Goal: Task Accomplishment & Management: Manage account settings

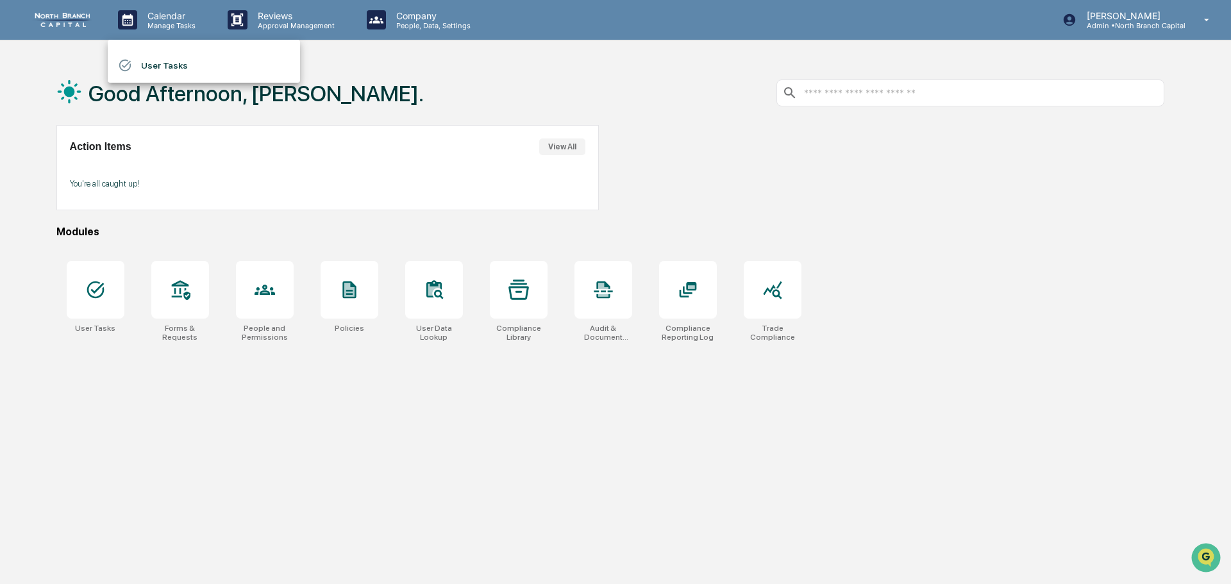
click at [1140, 21] on div at bounding box center [615, 292] width 1231 height 584
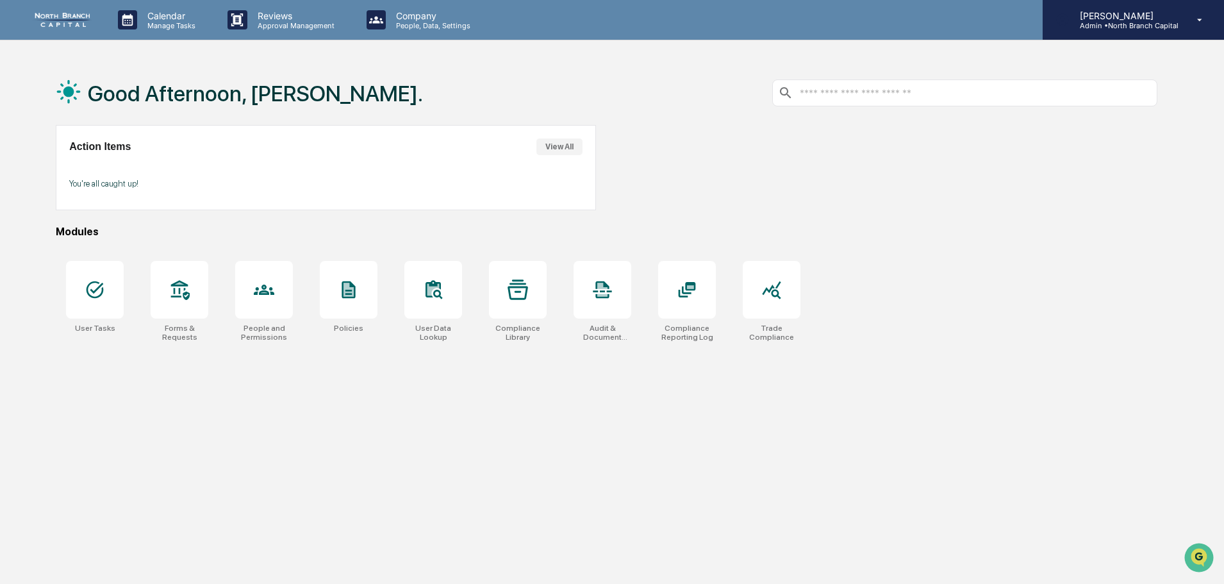
click at [1123, 21] on p "Admin • North Branch Capital" at bounding box center [1124, 25] width 109 height 9
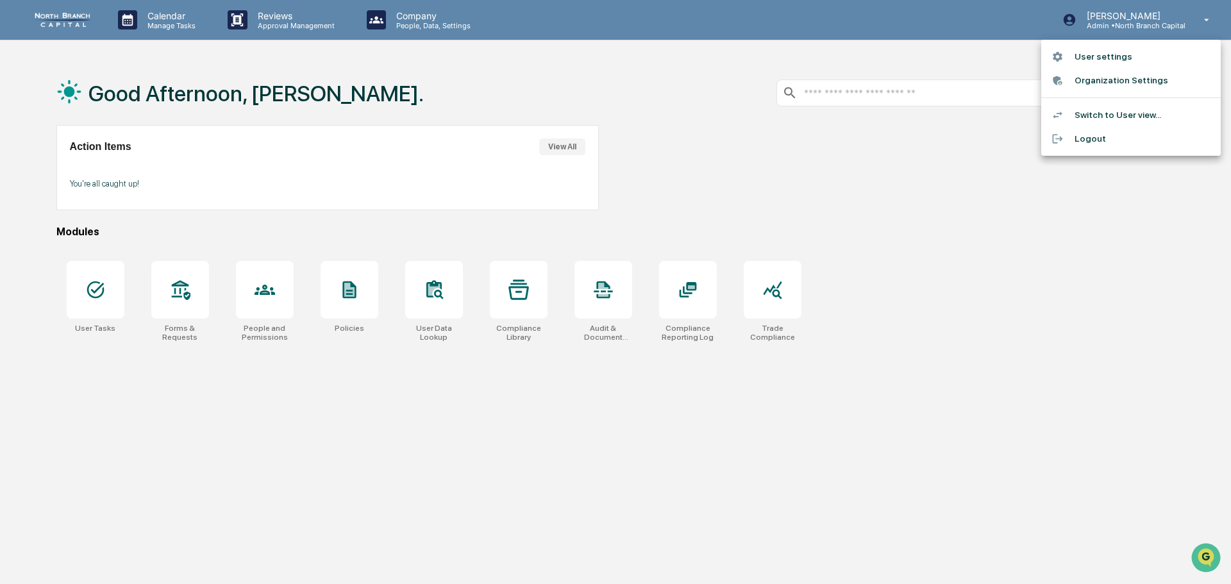
click at [1096, 60] on li "User settings" at bounding box center [1130, 57] width 179 height 24
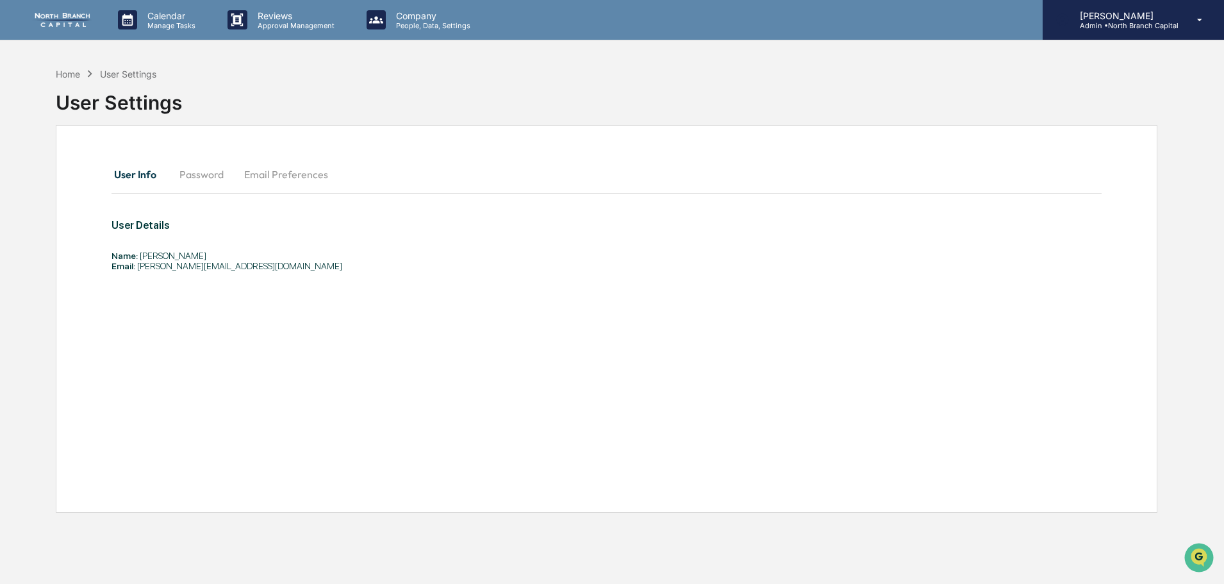
click at [1131, 24] on p "Admin • North Branch Capital" at bounding box center [1124, 25] width 109 height 9
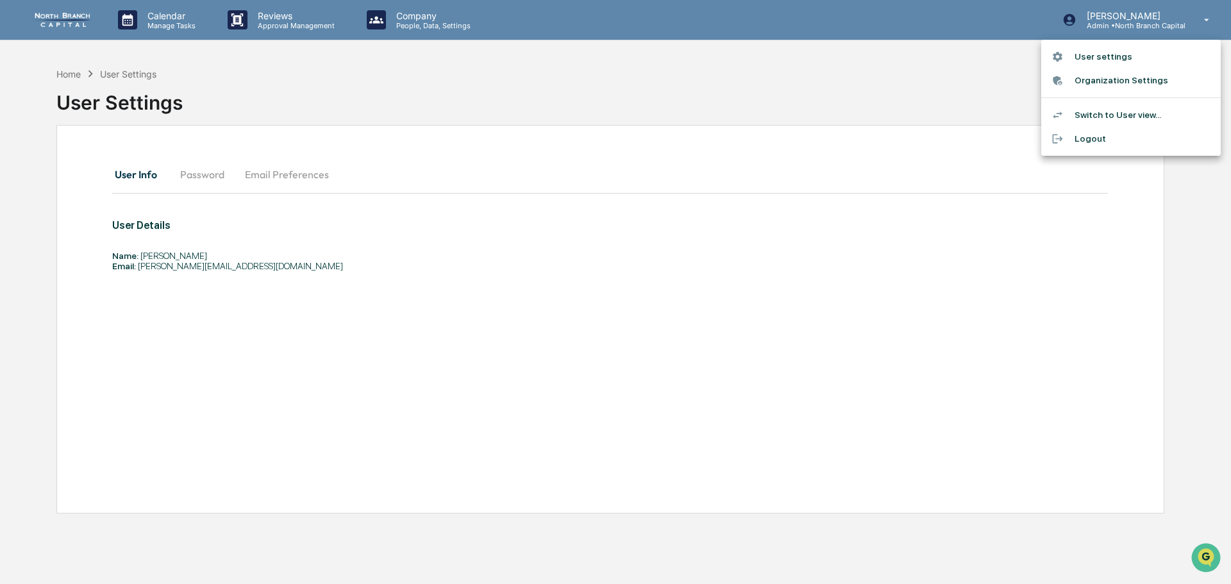
click at [1111, 121] on li "Switch to User view..." at bounding box center [1130, 115] width 179 height 24
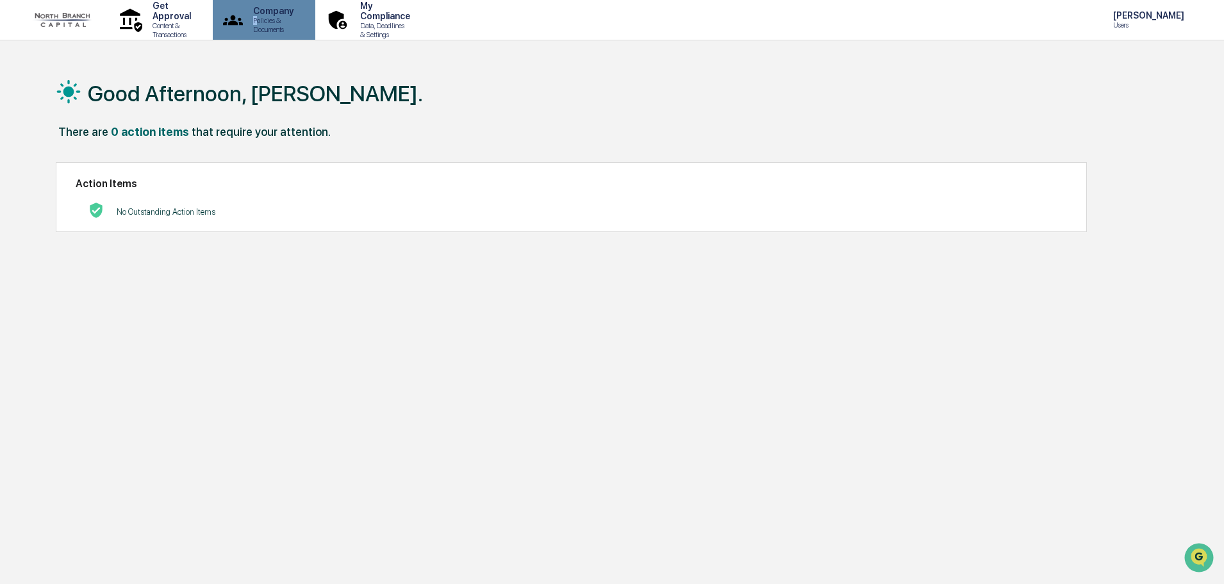
click at [280, 22] on p "Policies & Documents" at bounding box center [271, 25] width 57 height 18
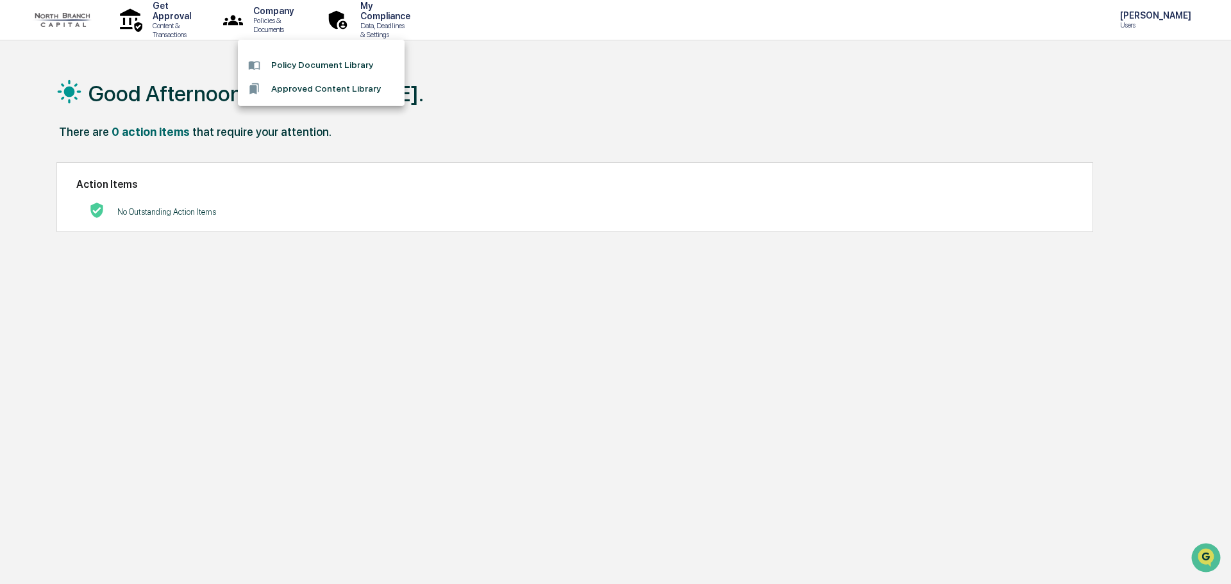
click at [184, 20] on div at bounding box center [615, 292] width 1231 height 584
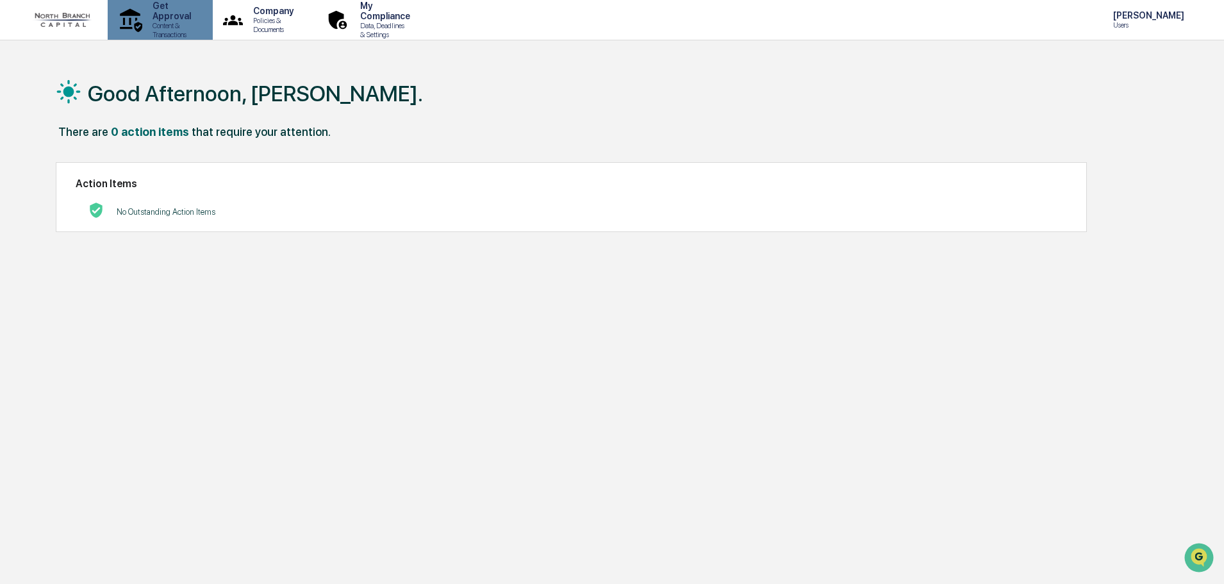
click at [184, 24] on p "Content & Transactions" at bounding box center [169, 30] width 55 height 18
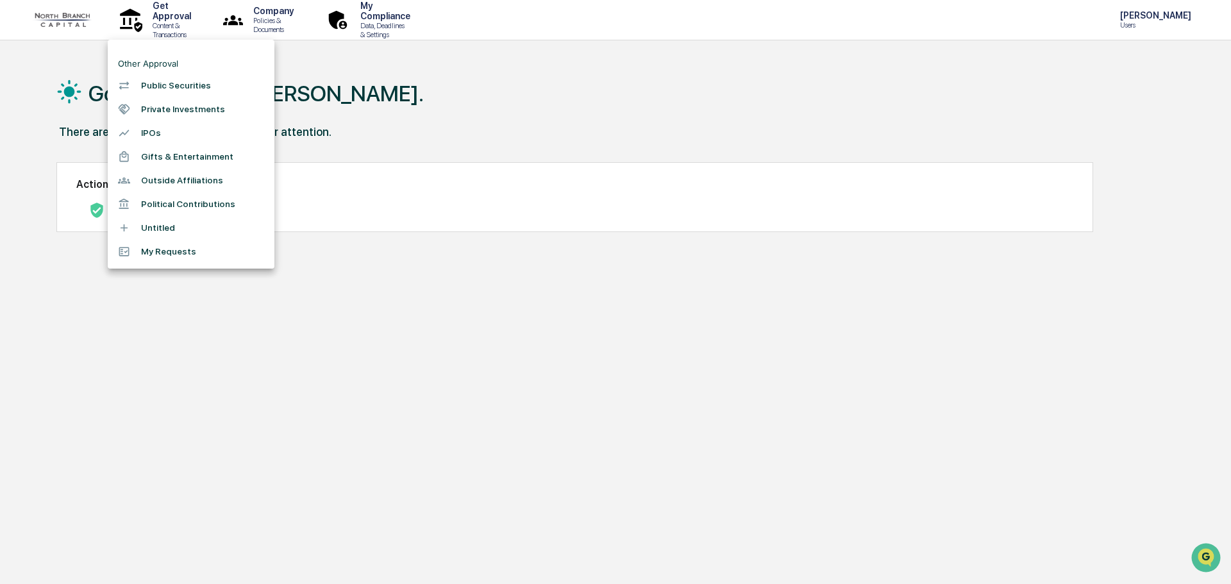
click at [183, 107] on li "Private Investments" at bounding box center [191, 109] width 167 height 24
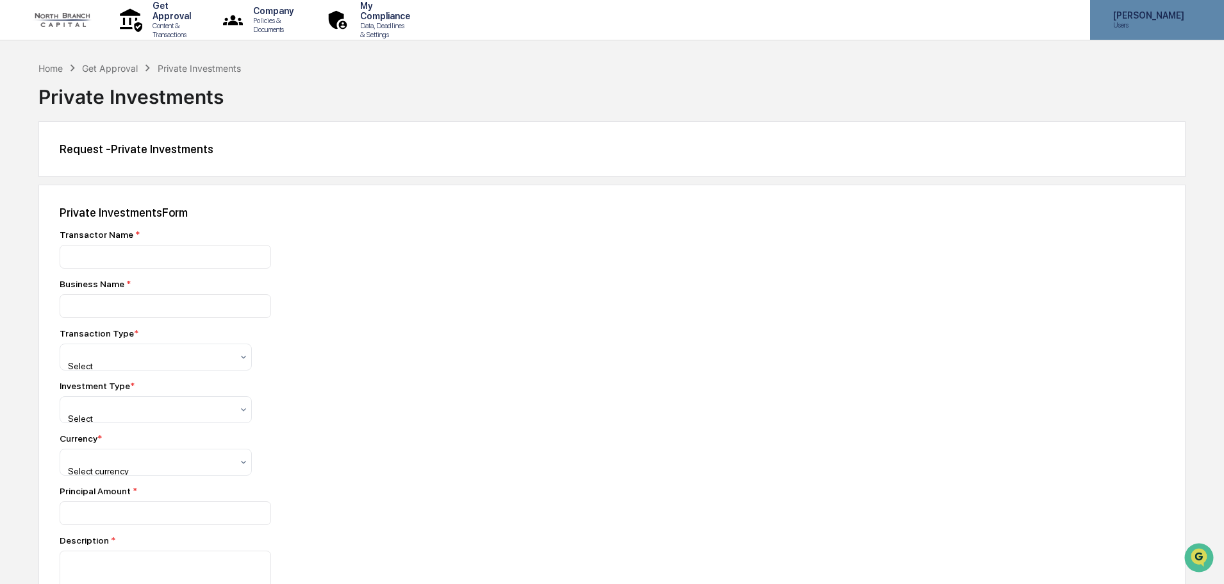
click at [1132, 20] on p "[PERSON_NAME]" at bounding box center [1147, 15] width 88 height 10
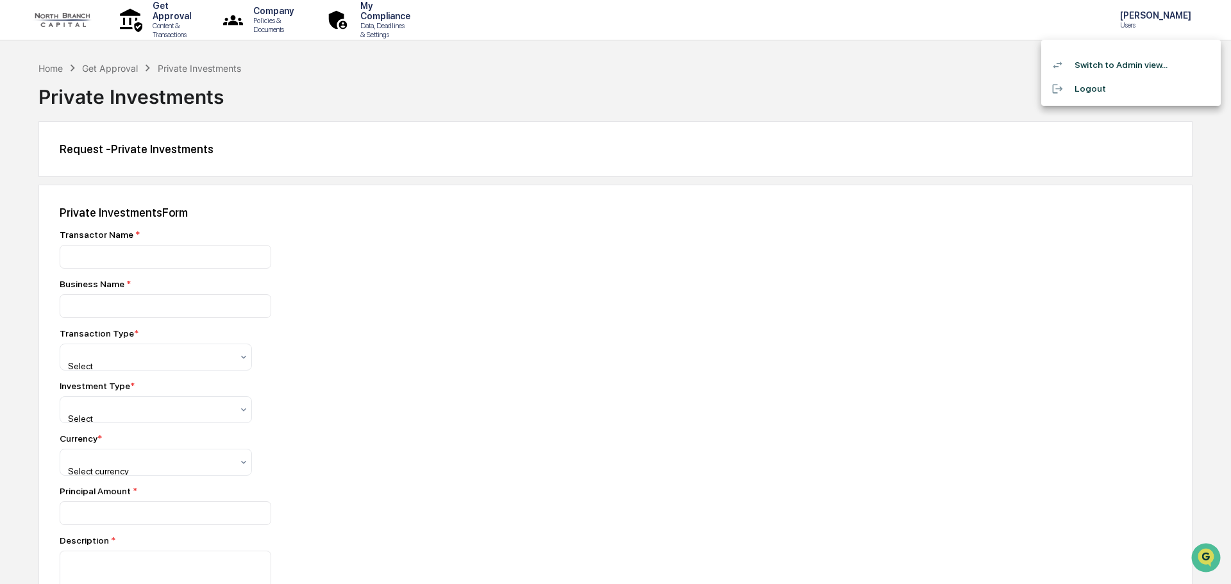
click at [398, 15] on div at bounding box center [615, 292] width 1231 height 584
click at [433, 20] on body "Get Approval Content & Transactions Company Policies & Documents My Compliance …" at bounding box center [612, 424] width 1224 height 849
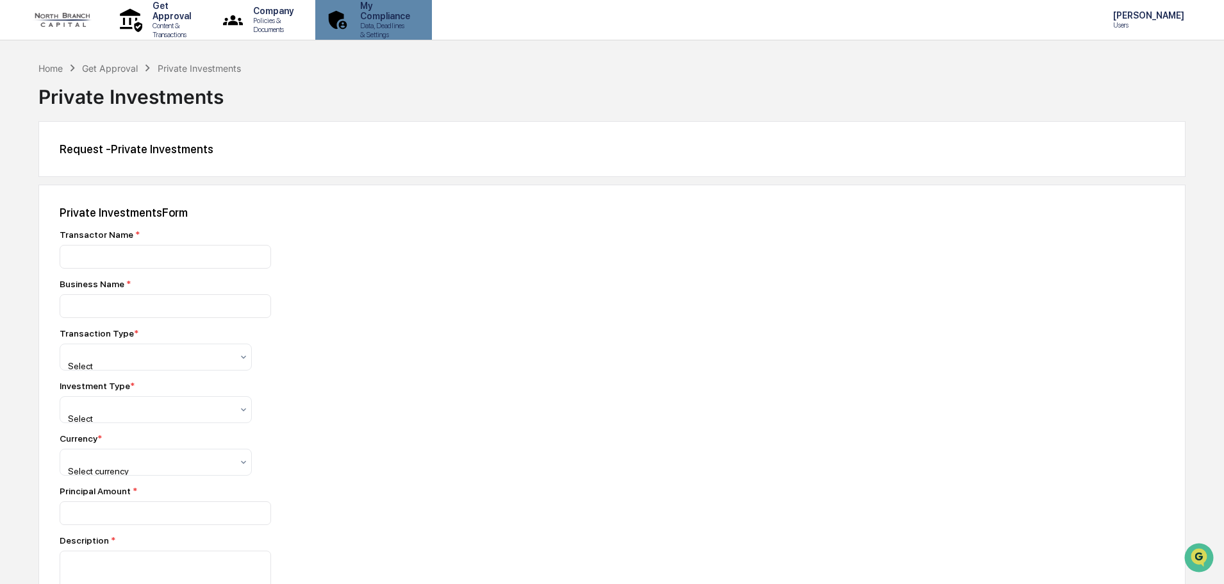
click at [417, 15] on p "My Compliance" at bounding box center [383, 11] width 67 height 21
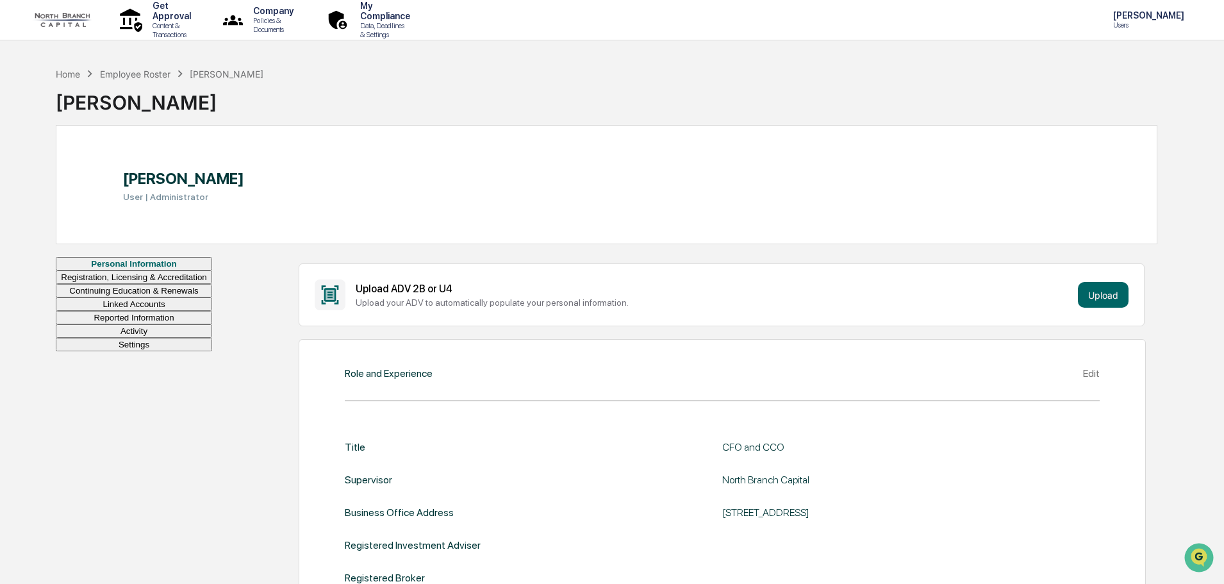
click at [156, 284] on button "Registration, Licensing & Accreditation" at bounding box center [134, 276] width 156 height 13
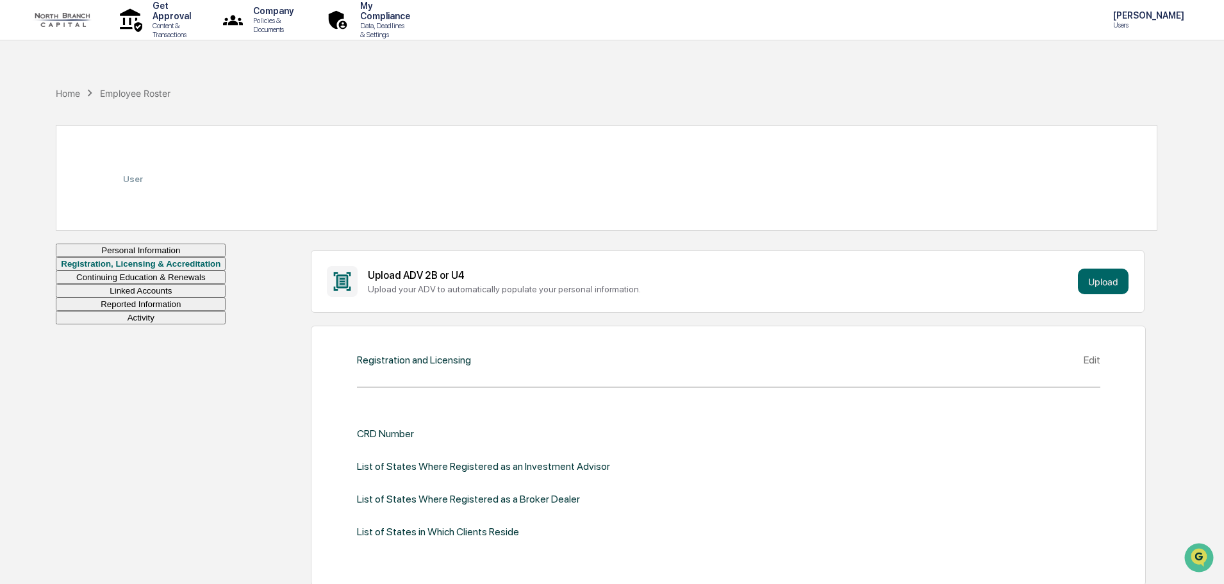
click at [158, 284] on button "Continuing Education & Renewals" at bounding box center [141, 276] width 170 height 13
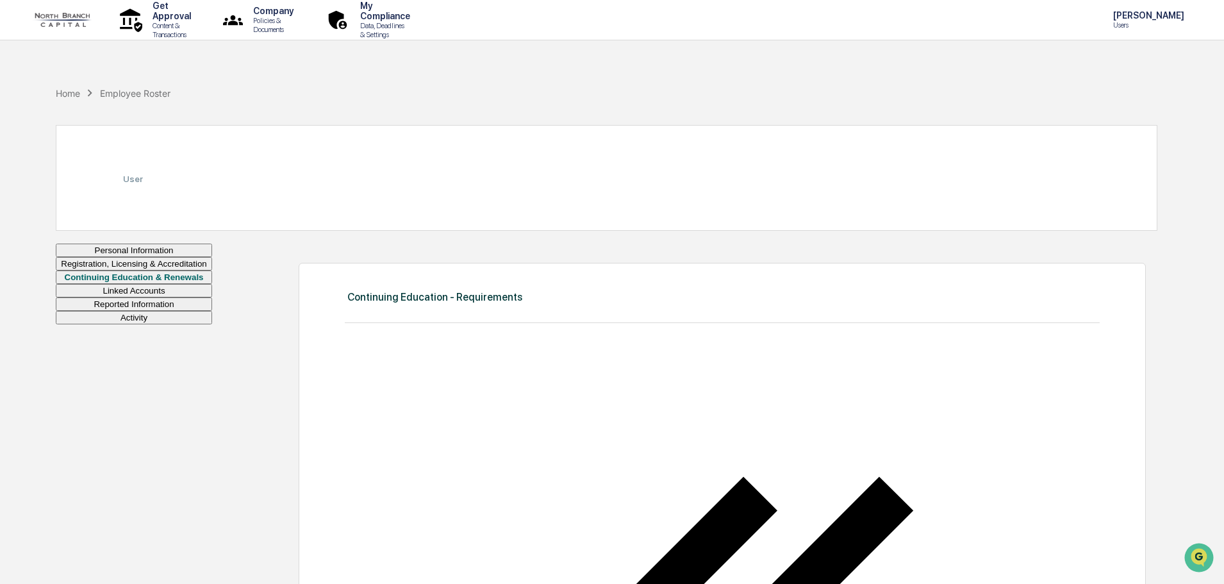
click at [156, 297] on button "Linked Accounts" at bounding box center [134, 290] width 156 height 13
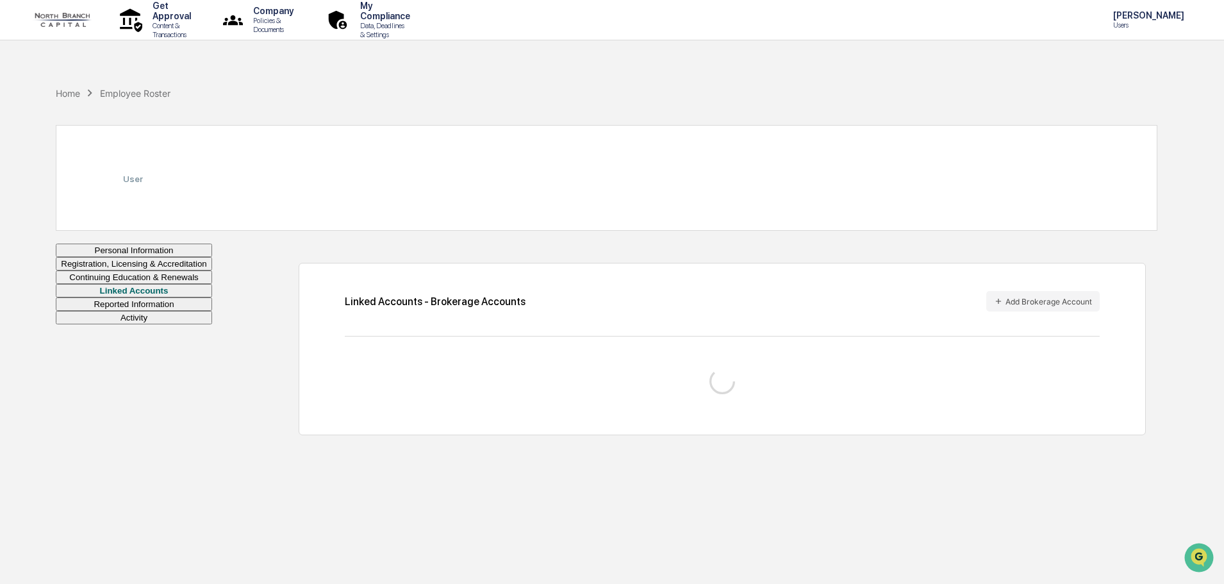
click at [162, 311] on button "Reported Information" at bounding box center [134, 303] width 156 height 13
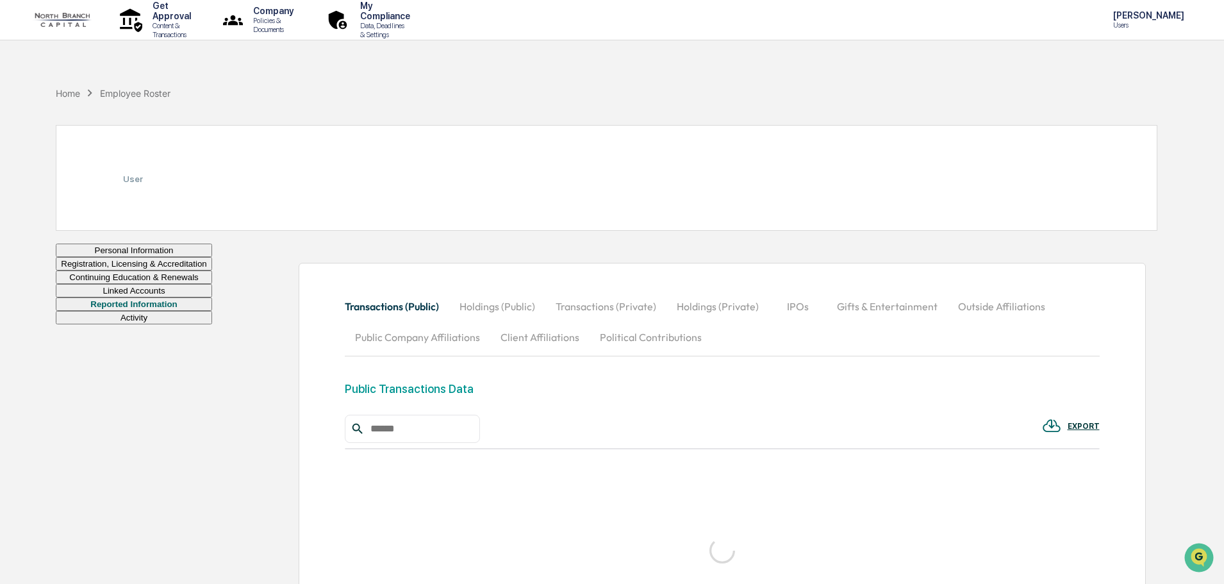
click at [742, 303] on button "Holdings (Private)" at bounding box center [718, 306] width 103 height 31
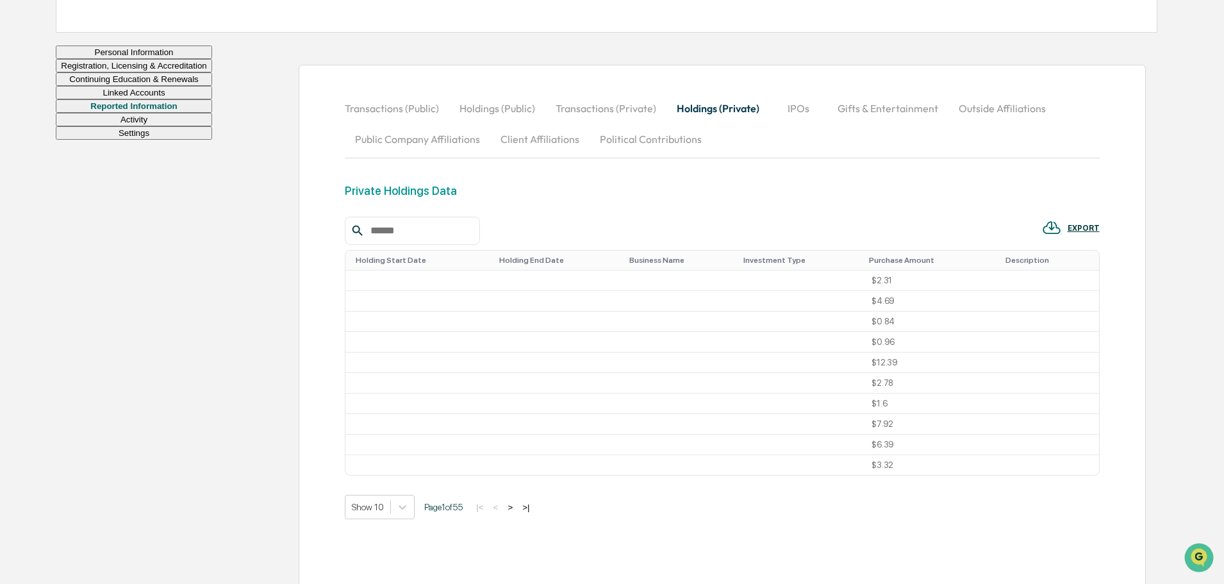
scroll to position [128, 0]
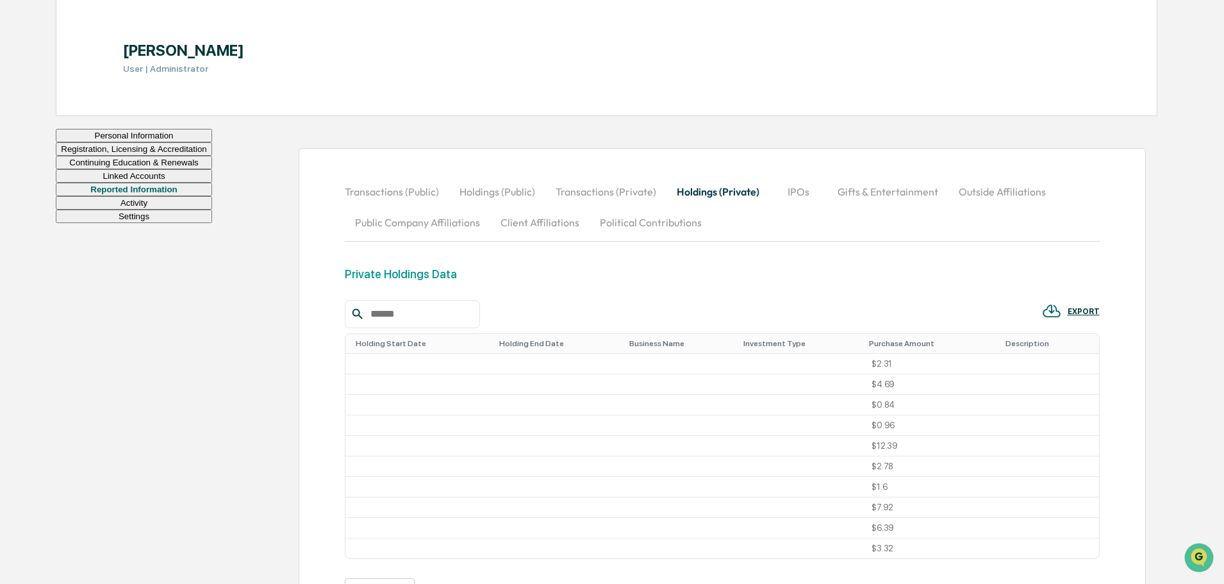
click at [697, 198] on button "Holdings (Private)" at bounding box center [718, 191] width 103 height 31
click at [632, 192] on button "Transactions (Private)" at bounding box center [605, 191] width 121 height 31
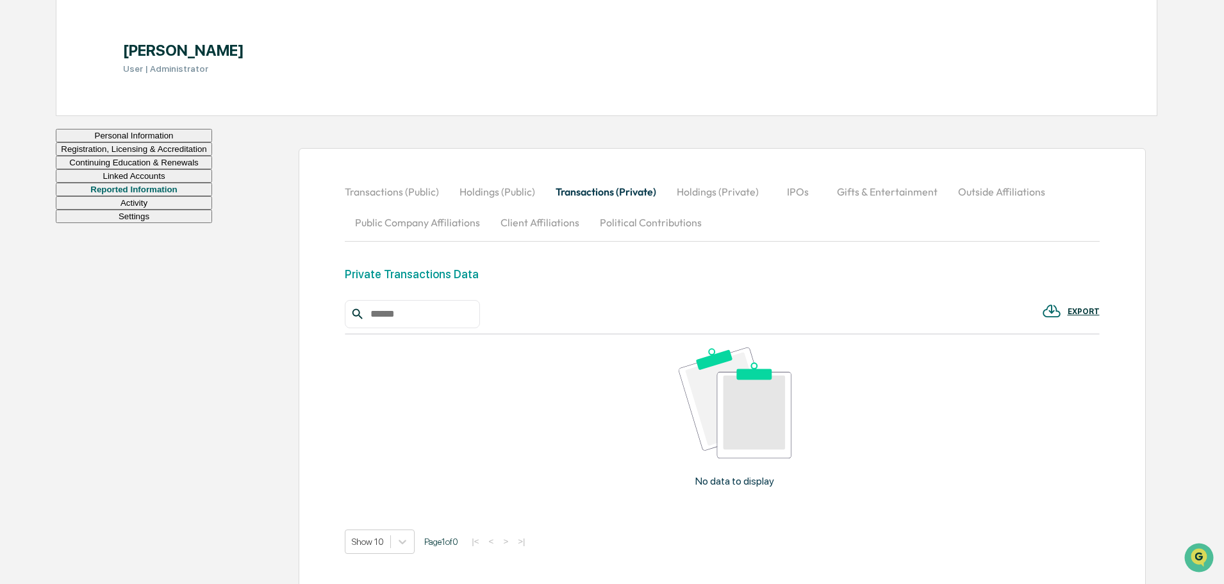
click at [751, 188] on button "Holdings (Private)" at bounding box center [718, 191] width 103 height 31
click at [792, 188] on button "IPOs" at bounding box center [799, 191] width 58 height 31
click at [693, 191] on button "Holdings (Private)" at bounding box center [718, 191] width 103 height 31
click at [595, 192] on button "Transactions (Private)" at bounding box center [605, 191] width 121 height 31
click at [558, 228] on button "Client Affiliations" at bounding box center [539, 222] width 99 height 31
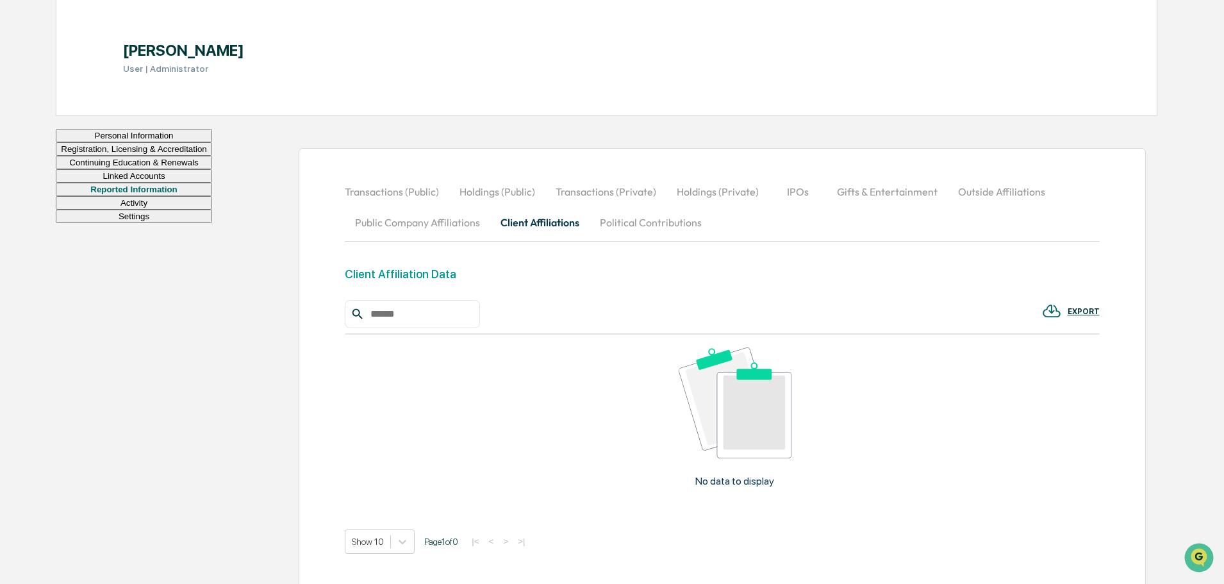
click at [654, 231] on button "Political Contributions" at bounding box center [651, 222] width 122 height 31
click at [490, 200] on button "Holdings (Public)" at bounding box center [497, 191] width 96 height 31
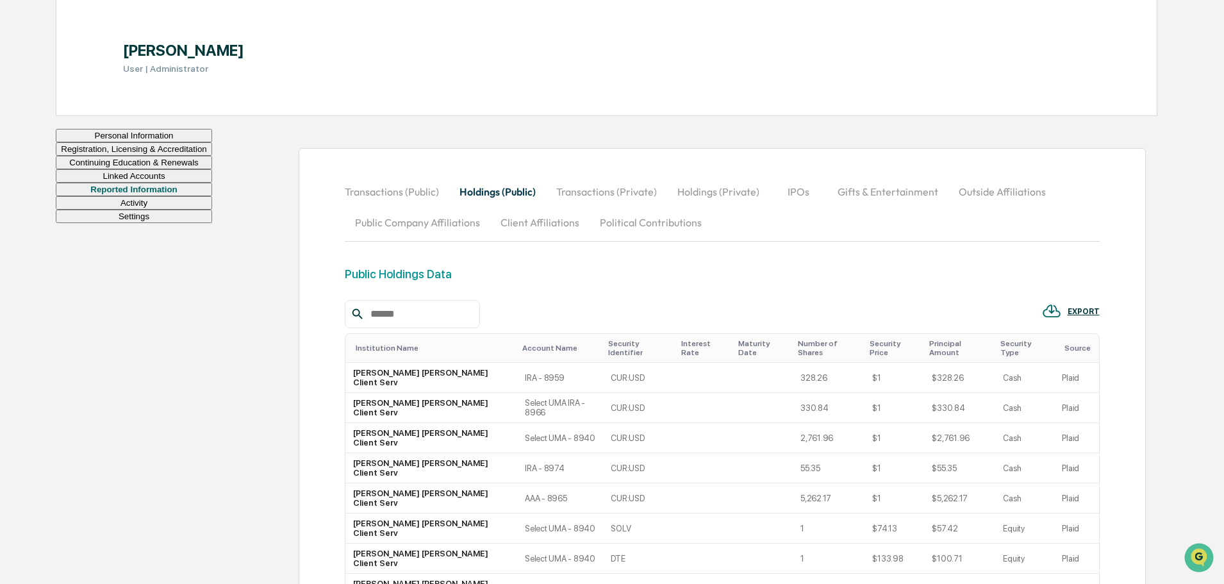
click at [395, 185] on button "Transactions (Public)" at bounding box center [397, 191] width 104 height 31
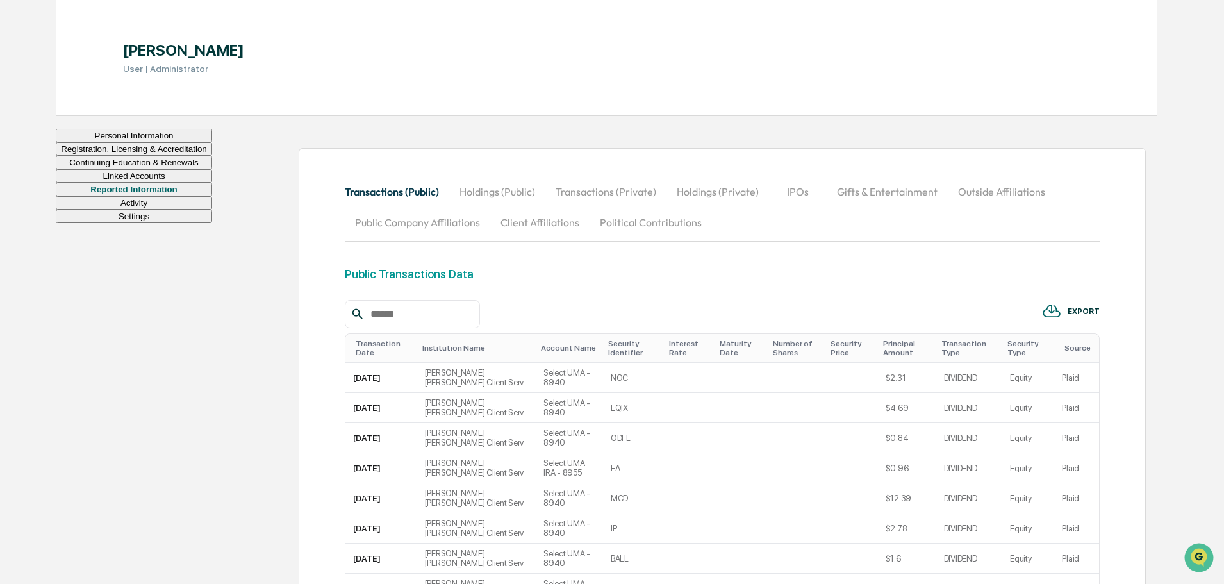
click at [535, 189] on button "Holdings (Public)" at bounding box center [497, 191] width 96 height 31
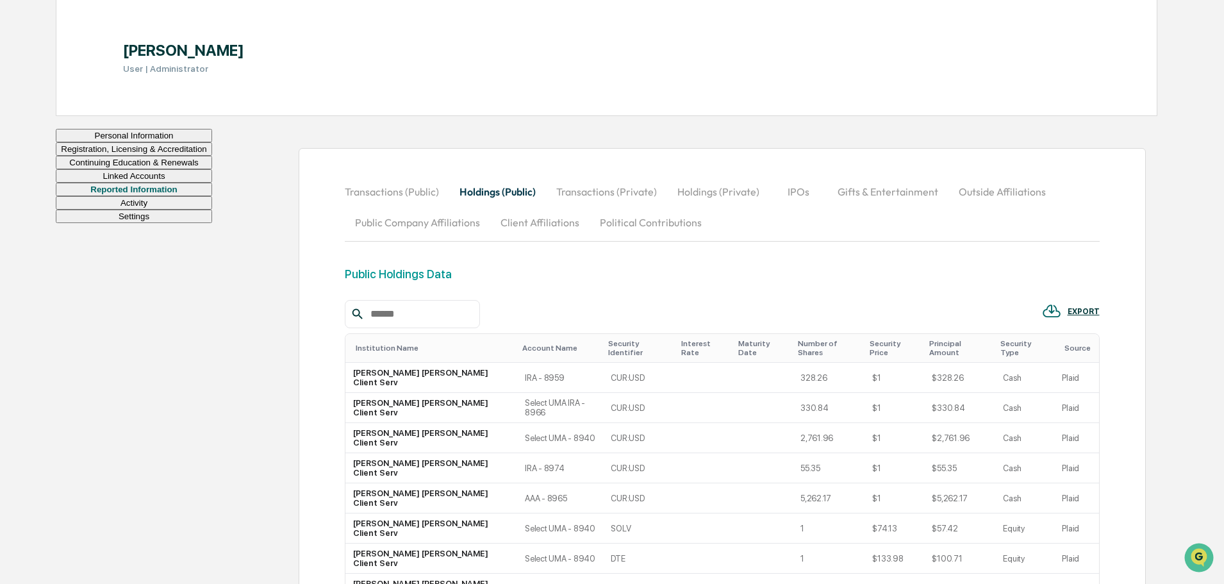
click at [620, 190] on button "Transactions (Private)" at bounding box center [606, 191] width 121 height 31
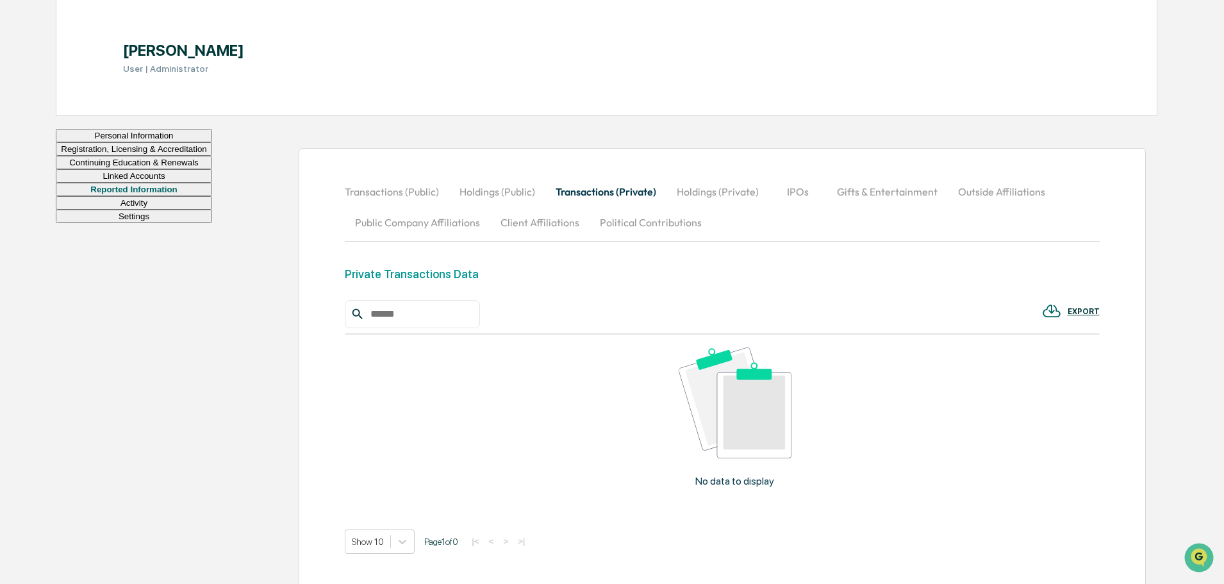
click at [719, 187] on button "Holdings (Private)" at bounding box center [718, 191] width 103 height 31
click at [800, 184] on button "IPOs" at bounding box center [799, 191] width 58 height 31
click at [883, 192] on button "Gifts & Entertainment" at bounding box center [887, 191] width 121 height 31
click at [967, 184] on button "Outside Affiliations" at bounding box center [1003, 191] width 108 height 31
click at [696, 188] on button "Holdings (Private)" at bounding box center [718, 191] width 103 height 31
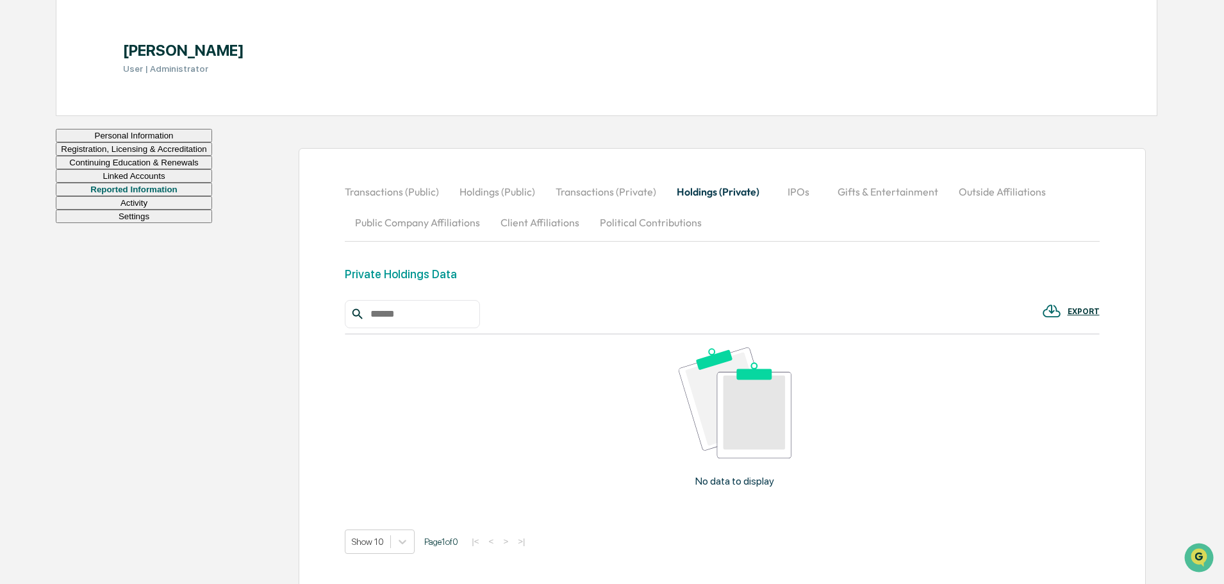
click at [620, 185] on button "Transactions (Private)" at bounding box center [605, 191] width 121 height 31
click at [144, 210] on button "Activity" at bounding box center [134, 202] width 156 height 13
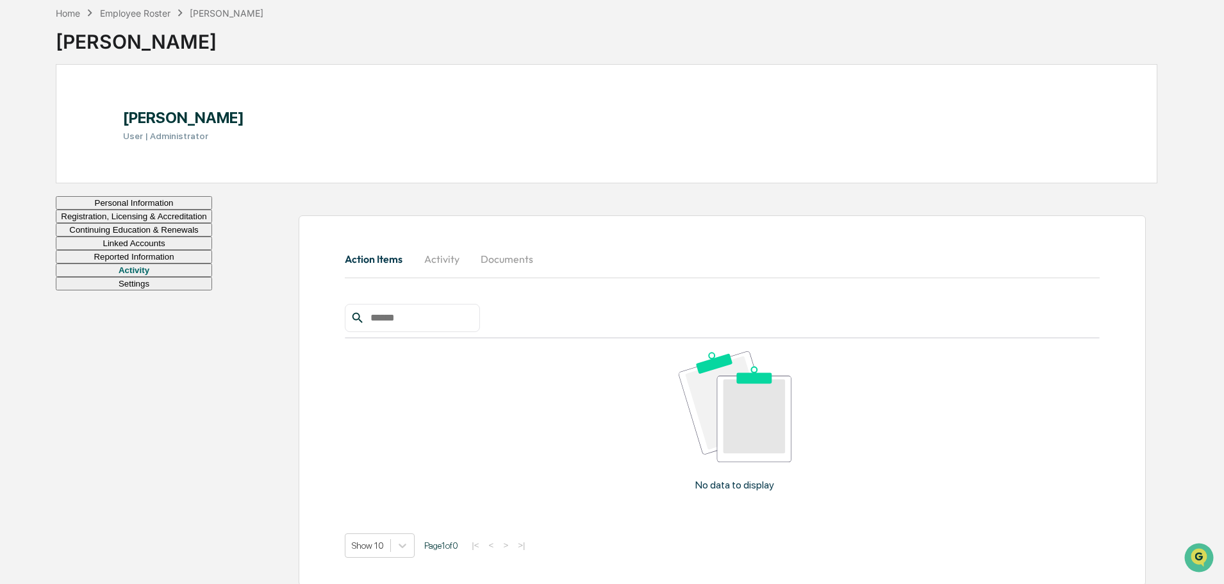
scroll to position [68, 0]
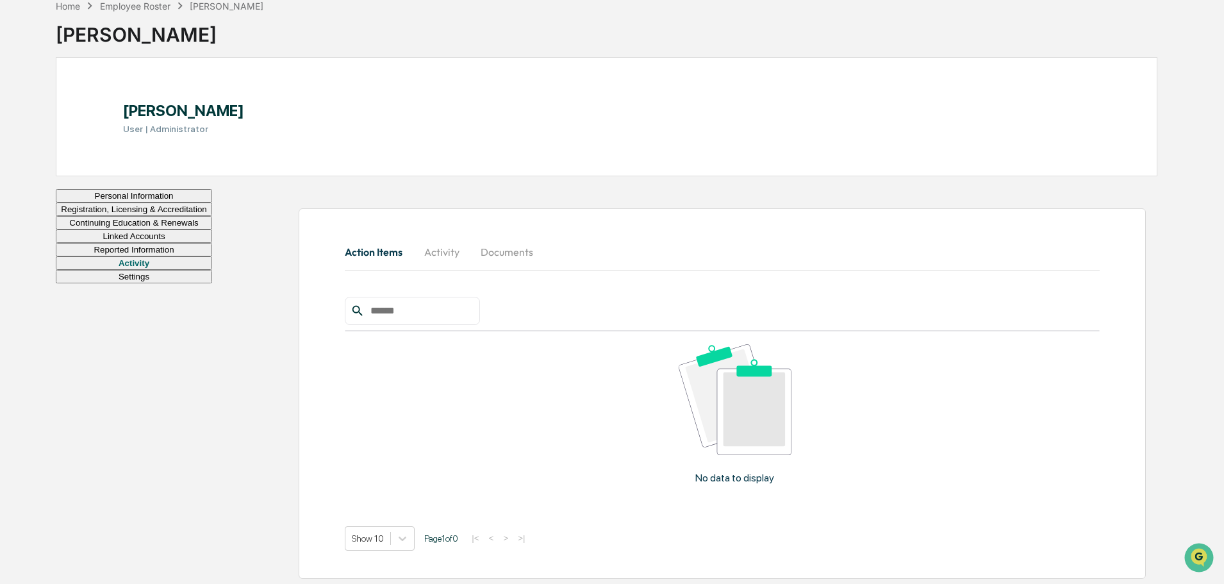
click at [117, 203] on button "Personal Information" at bounding box center [134, 195] width 156 height 13
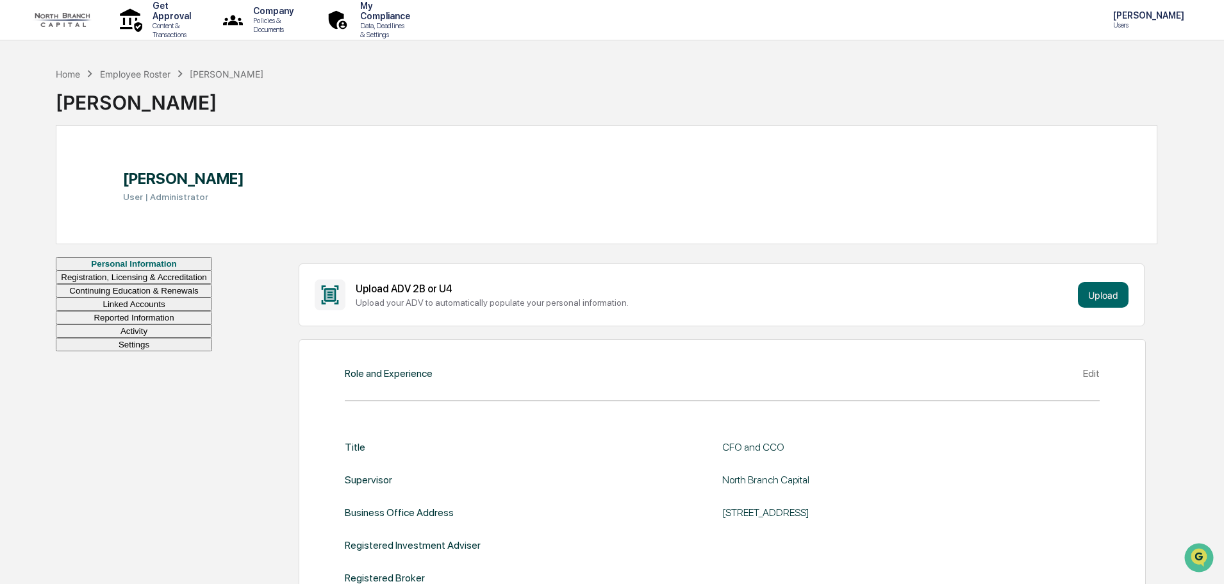
click at [211, 199] on h3 "User | Administrator" at bounding box center [183, 197] width 121 height 10
